Goal: Information Seeking & Learning: Learn about a topic

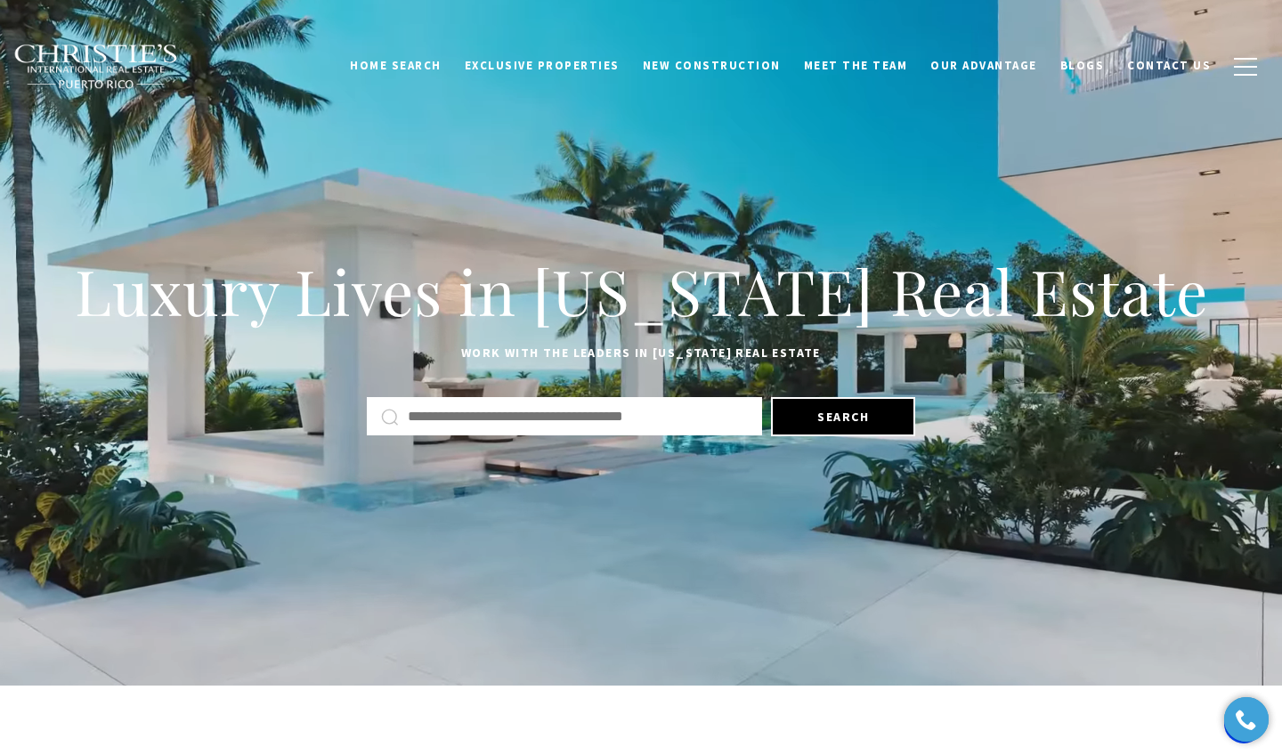
click at [885, 200] on div "Luxury Lives in Puerto Rico Real Estate Work with the leaders in Puerto Rico Re…" at bounding box center [641, 342] width 1282 height 383
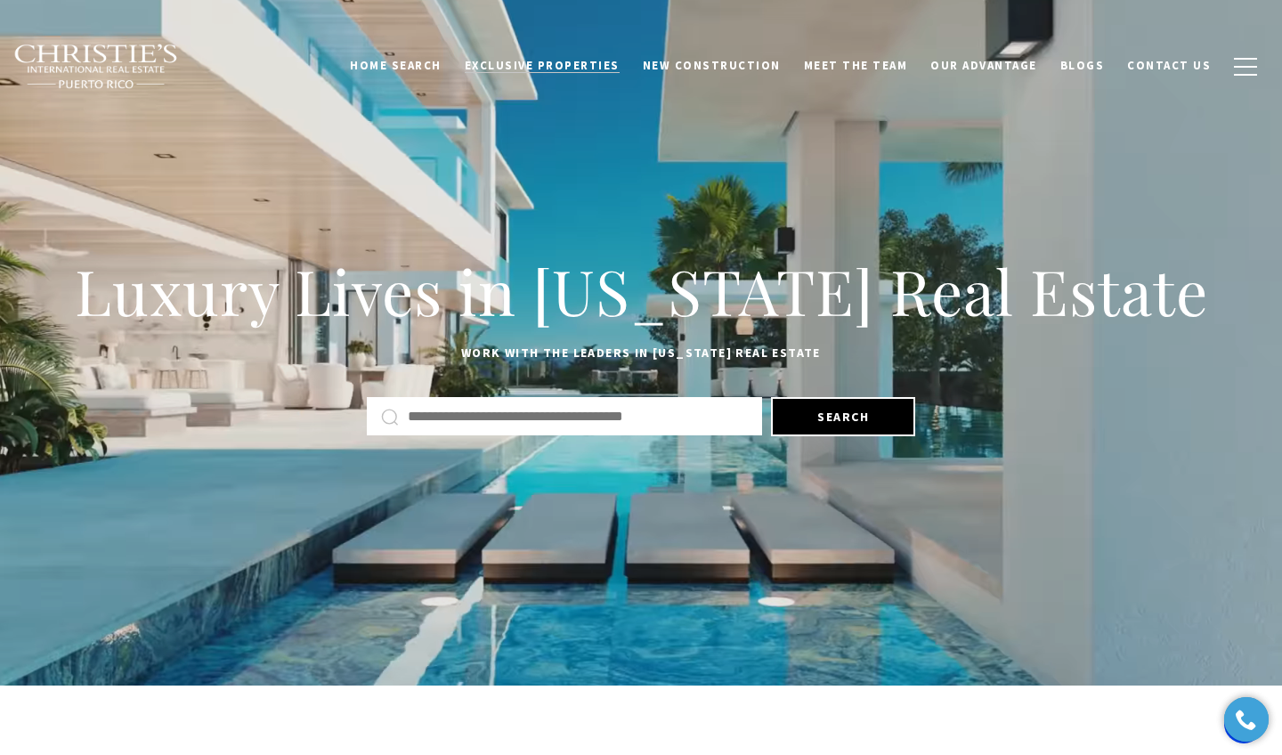
click at [559, 61] on span "Exclusive Properties" at bounding box center [542, 65] width 155 height 15
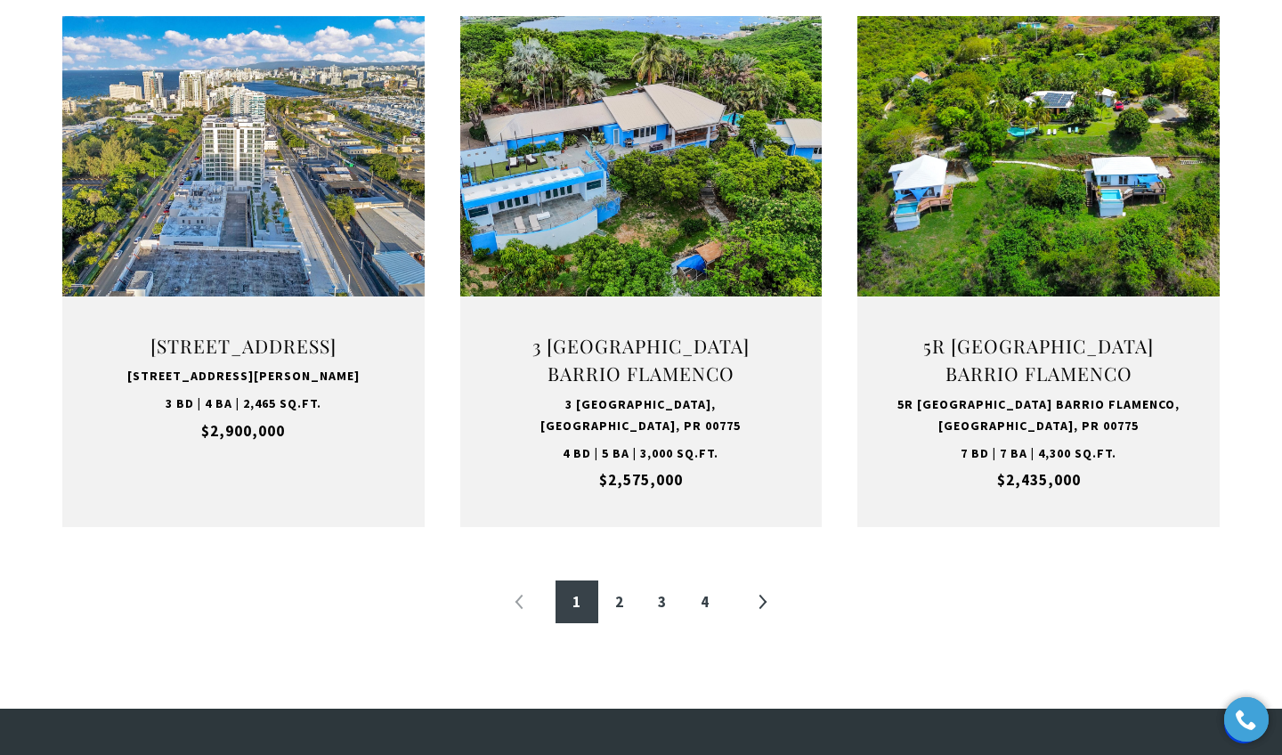
scroll to position [1837, 0]
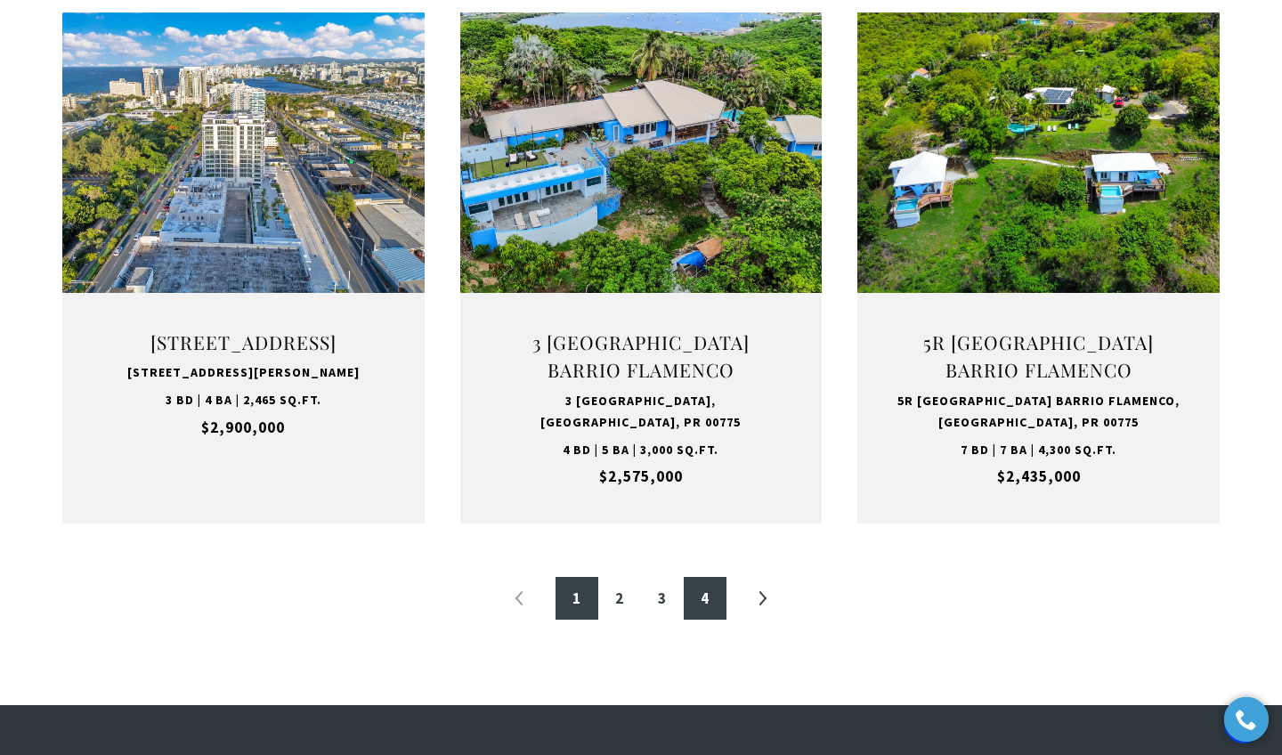
click at [696, 588] on link "4" at bounding box center [705, 598] width 43 height 43
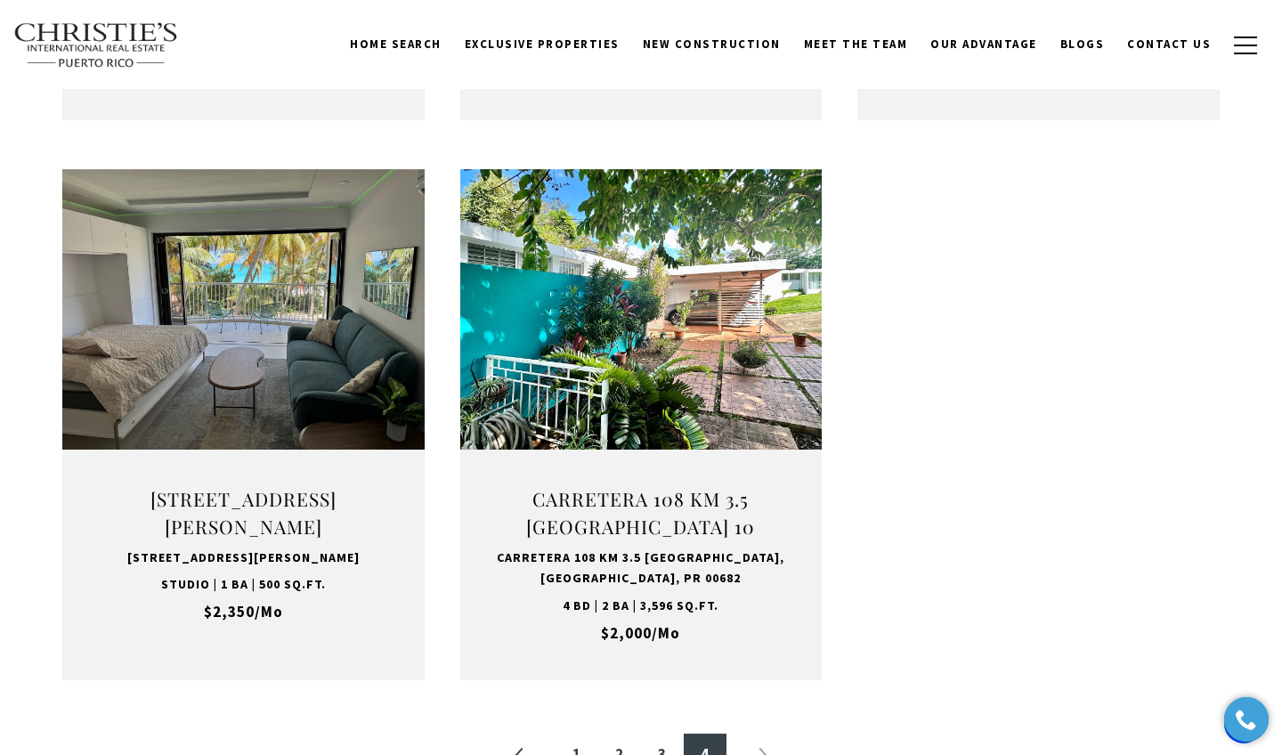
scroll to position [1688, 0]
click at [665, 734] on link "3" at bounding box center [662, 755] width 43 height 43
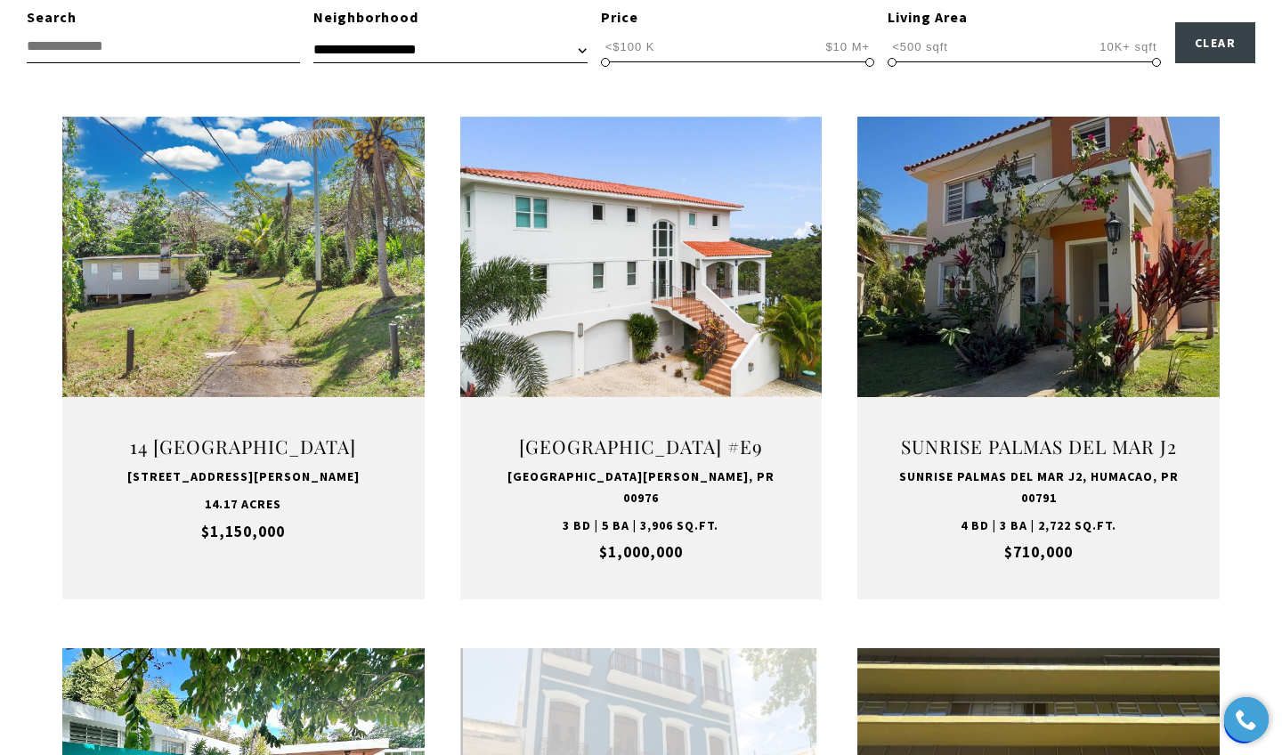
scroll to position [617, 0]
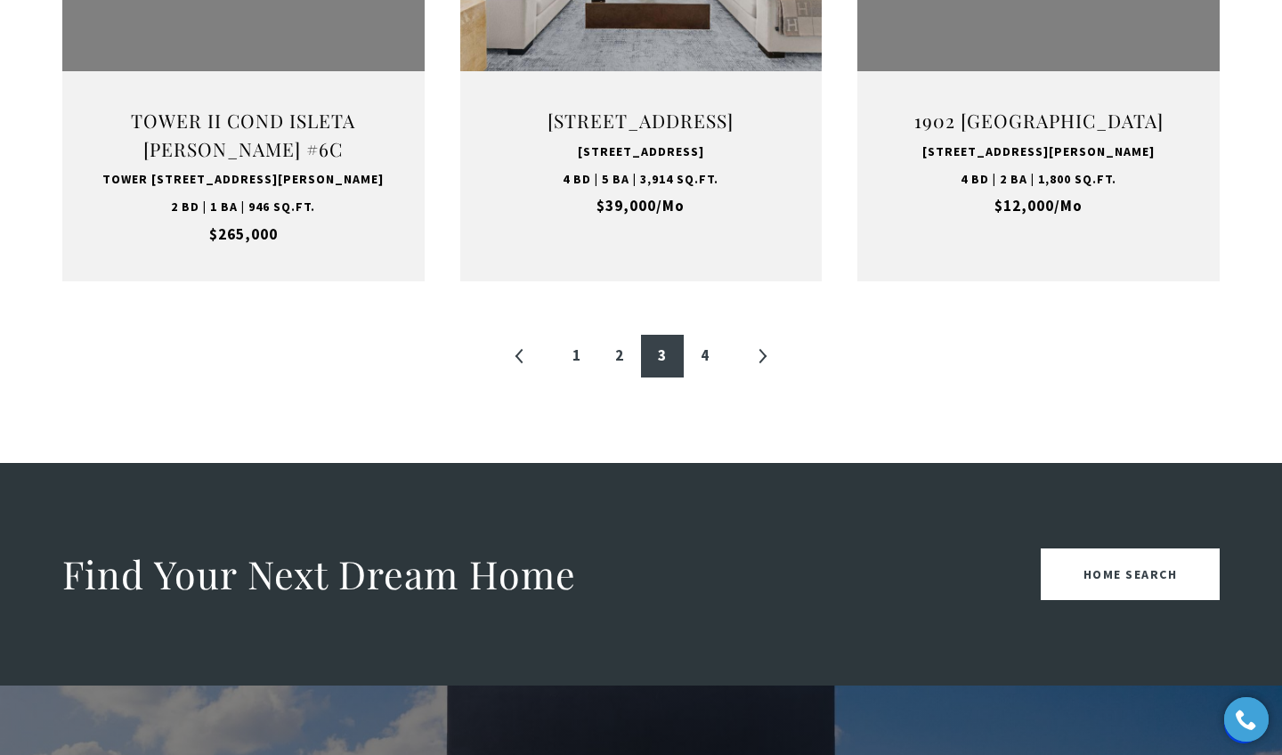
scroll to position [2081, 0]
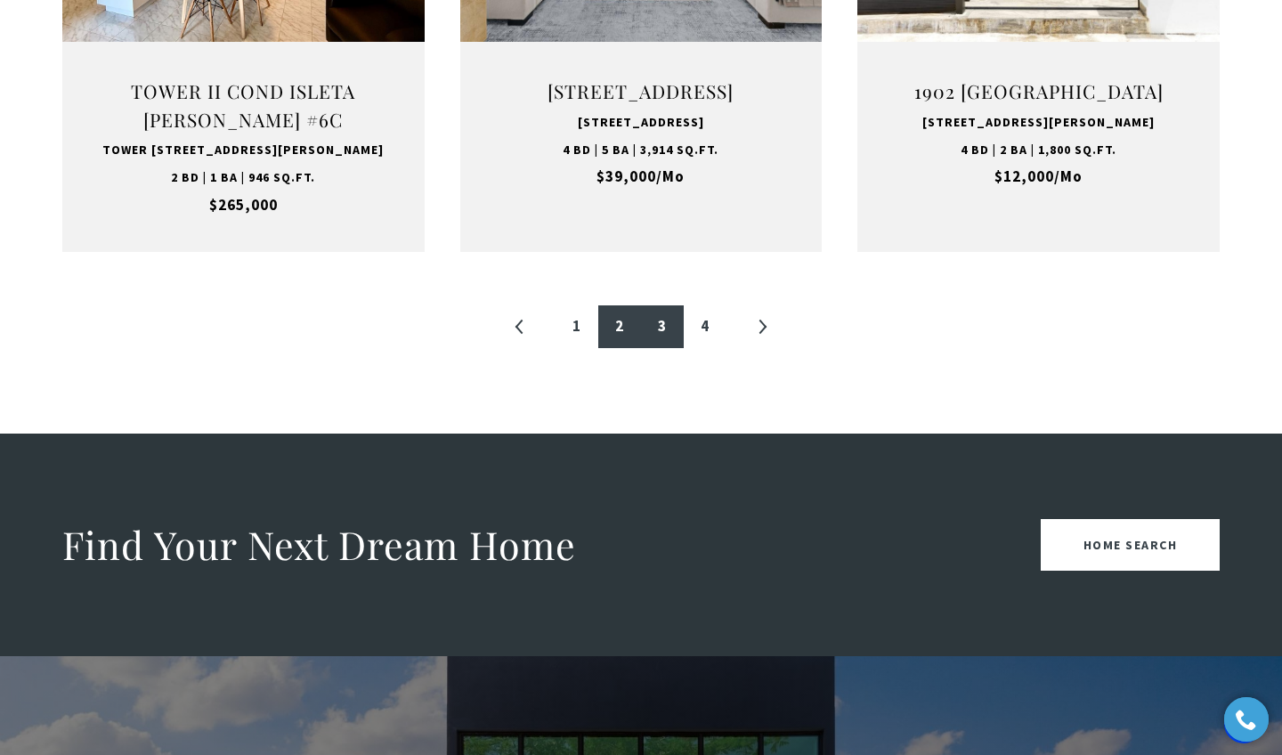
click at [619, 348] on link "2" at bounding box center [619, 326] width 43 height 43
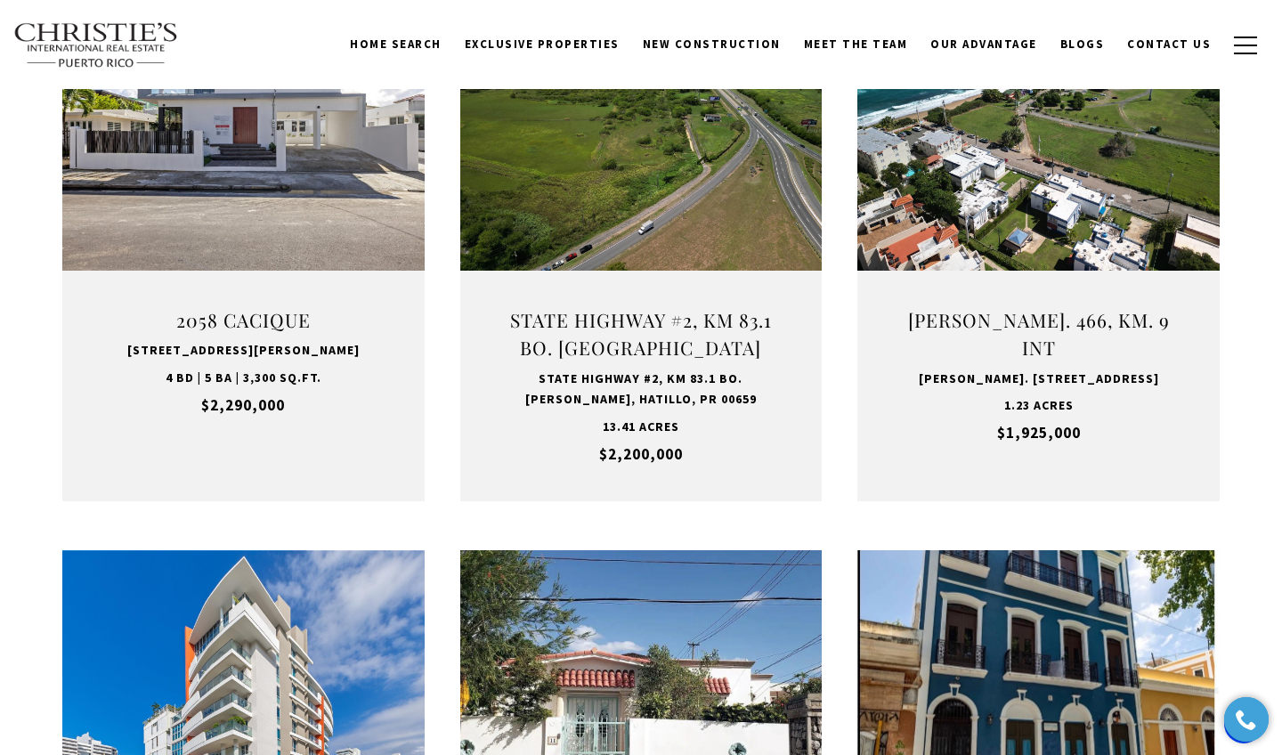
scroll to position [534, 0]
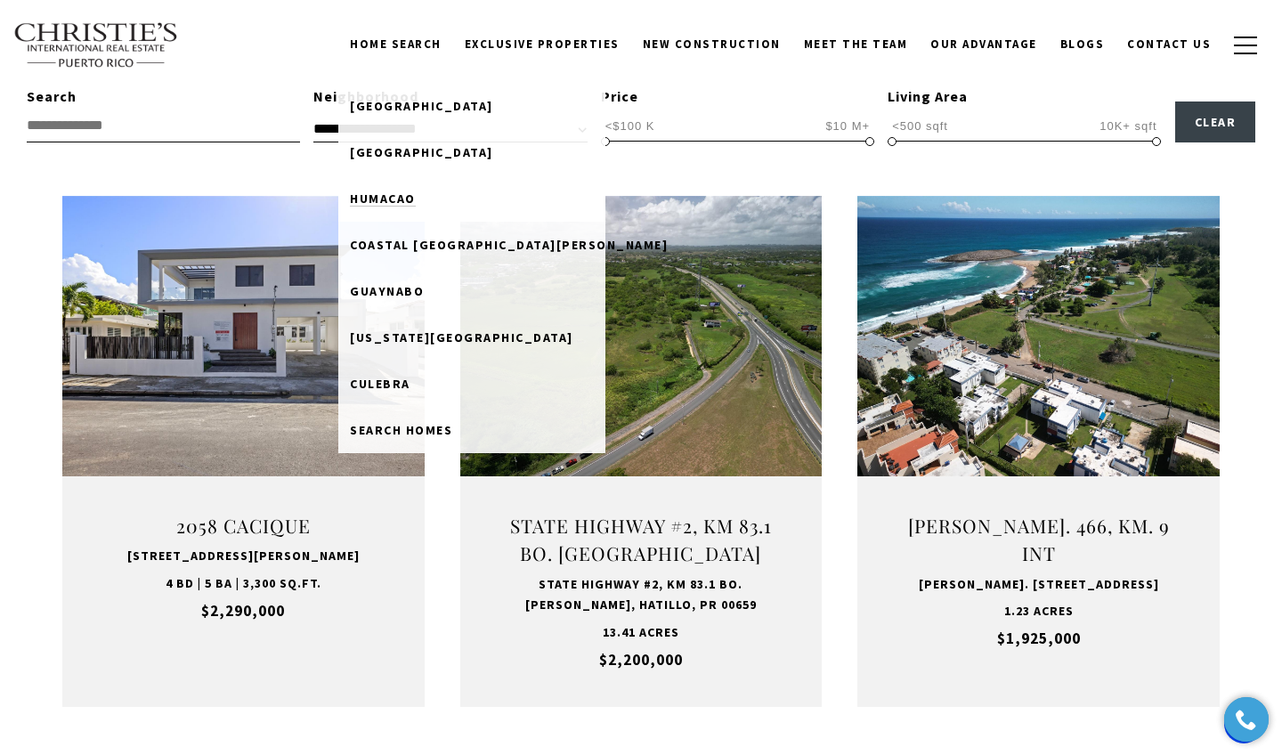
click at [416, 199] on span "Humacao" at bounding box center [383, 199] width 66 height 16
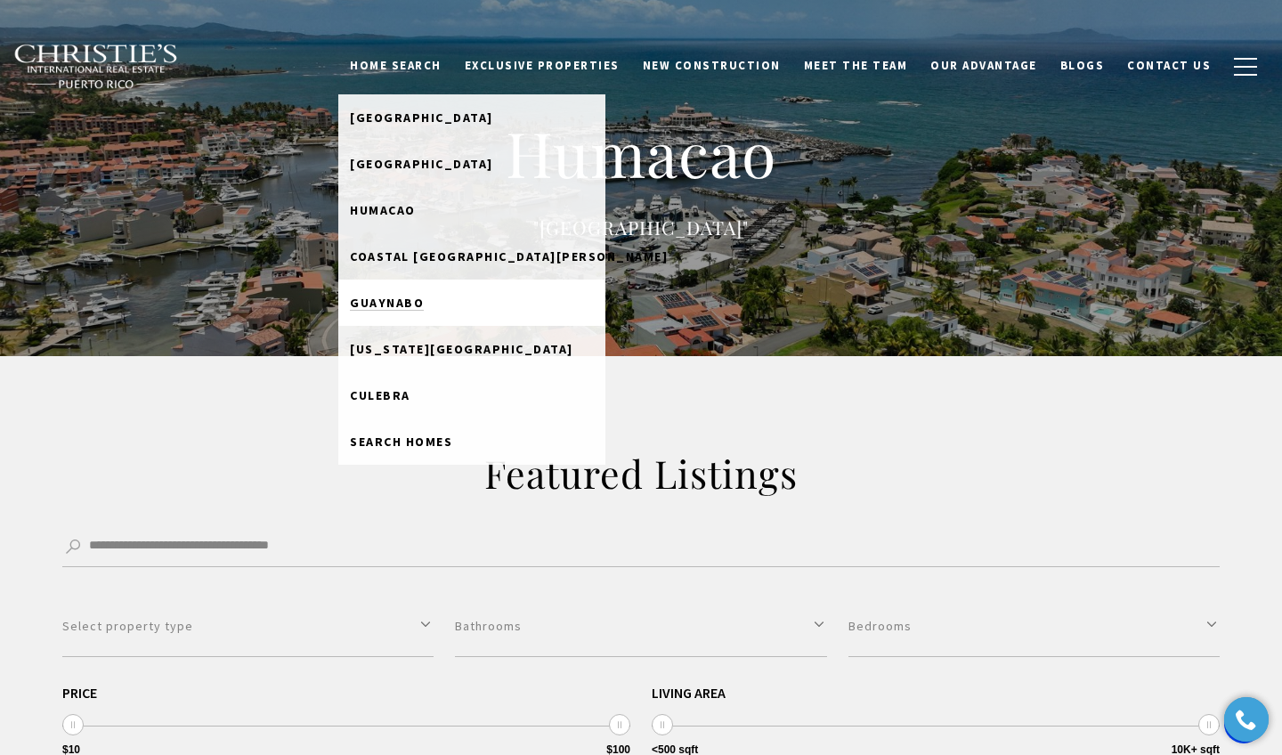
click at [416, 296] on span "Guaynabo" at bounding box center [387, 303] width 74 height 16
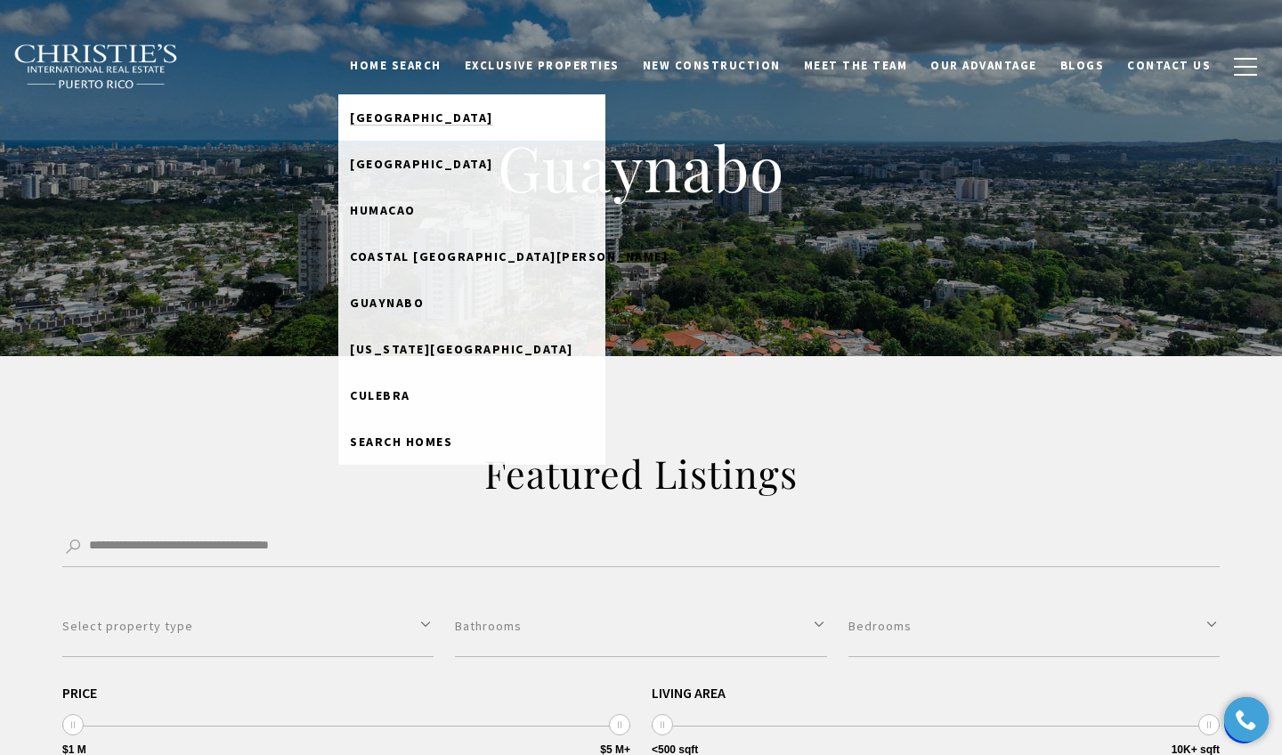
click at [424, 116] on span "[GEOGRAPHIC_DATA]" at bounding box center [421, 117] width 143 height 16
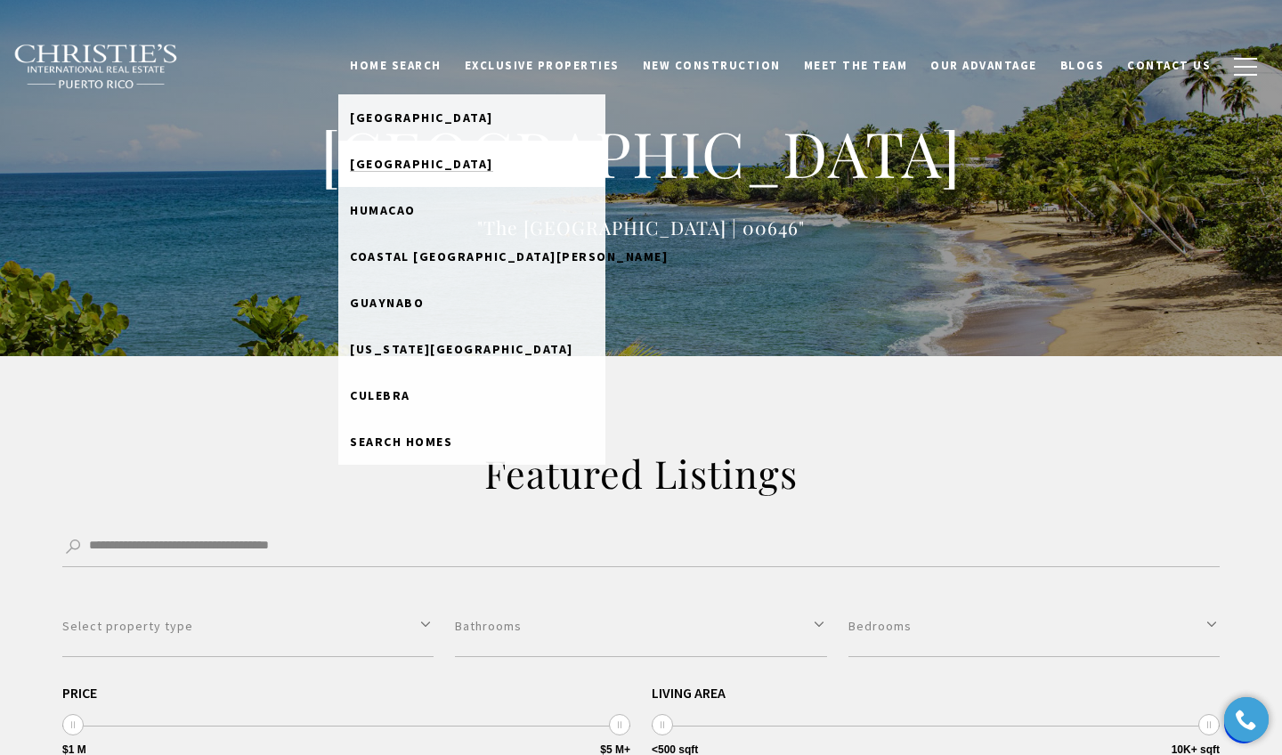
click at [426, 158] on span "[GEOGRAPHIC_DATA]" at bounding box center [421, 164] width 143 height 16
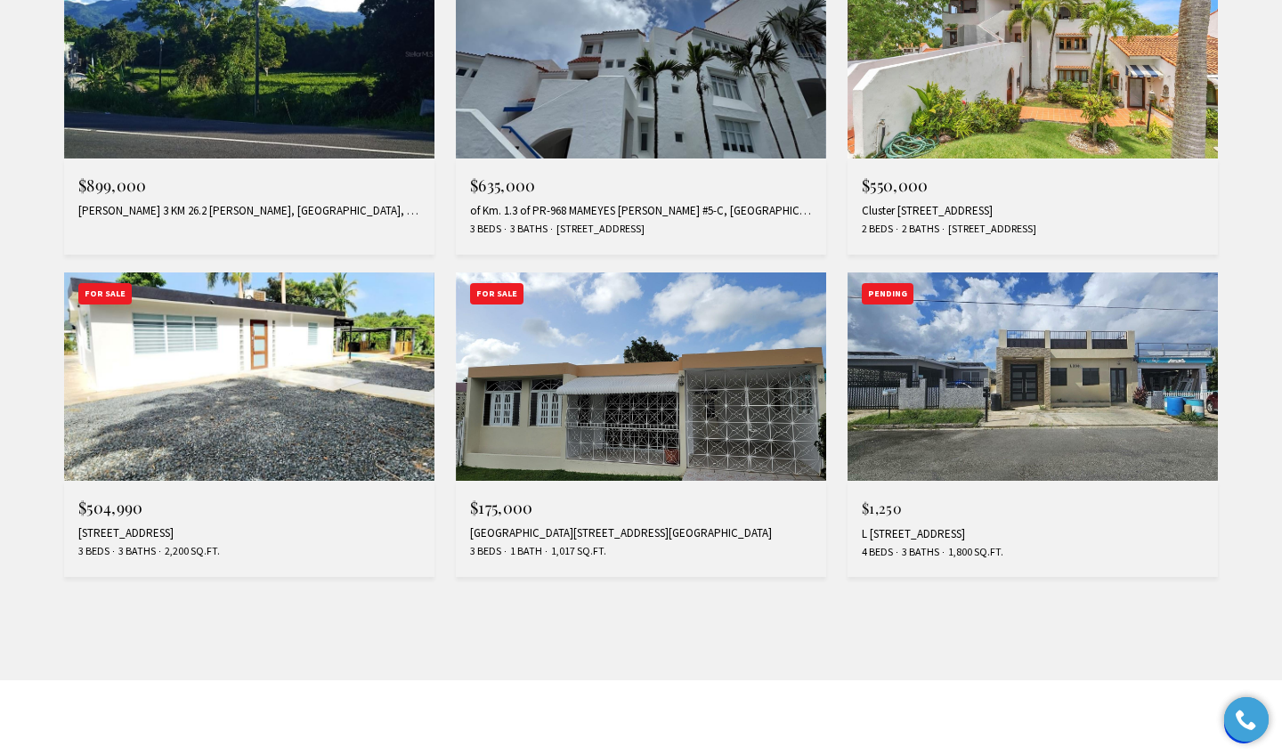
scroll to position [264, 0]
